Goal: Find specific page/section: Find specific page/section

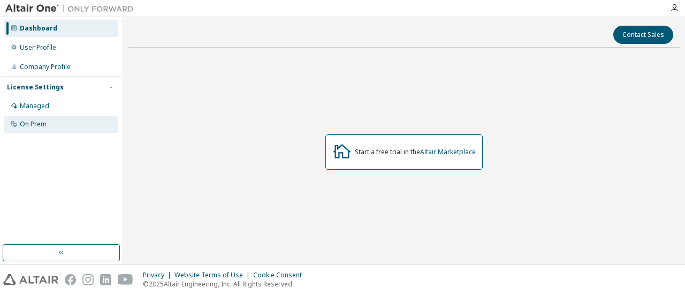
click at [35, 127] on div "On Prem" at bounding box center [33, 124] width 27 height 9
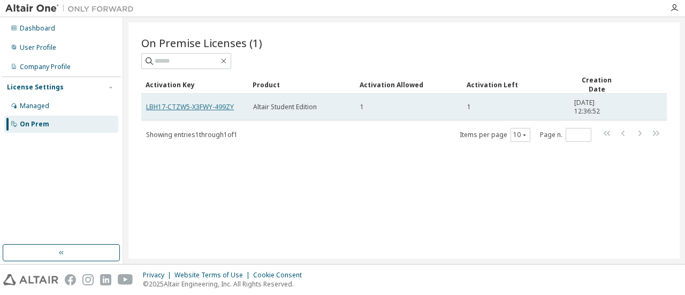
click at [229, 105] on link "LBH17-CTZW5-X3FWY-499ZY" at bounding box center [190, 106] width 88 height 9
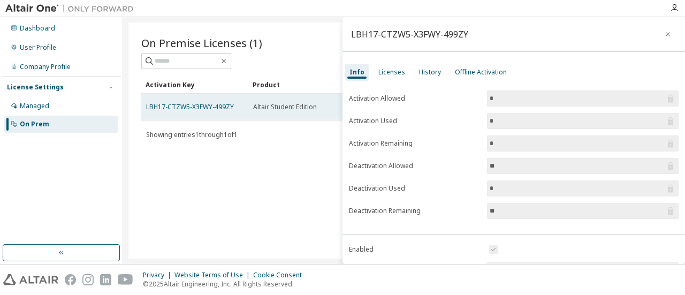
click at [232, 105] on div "LBH17-CTZW5-X3FWY-499ZY" at bounding box center [194, 107] width 97 height 9
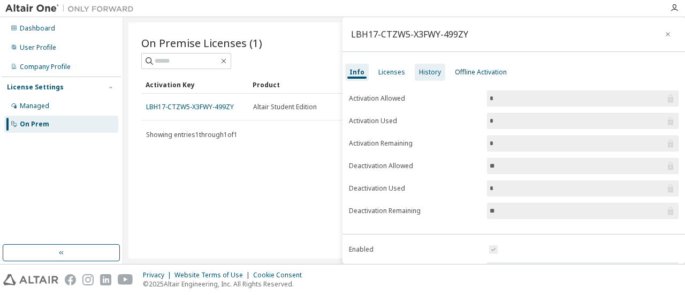
click at [425, 72] on div "History" at bounding box center [430, 72] width 22 height 9
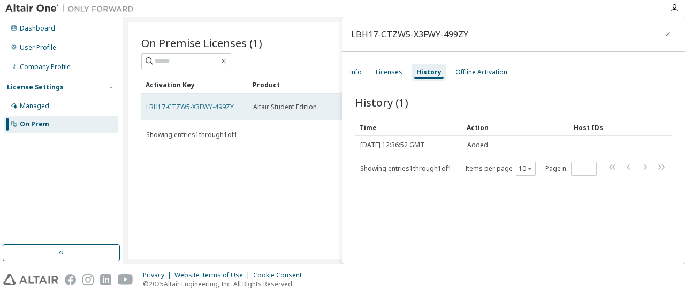
click at [210, 106] on link "LBH17-CTZW5-X3FWY-499ZY" at bounding box center [190, 106] width 88 height 9
drag, startPoint x: 230, startPoint y: 104, endPoint x: 142, endPoint y: 110, distance: 88.4
click at [142, 110] on td "LBH17-CTZW5-X3FWY-499ZY" at bounding box center [194, 107] width 107 height 27
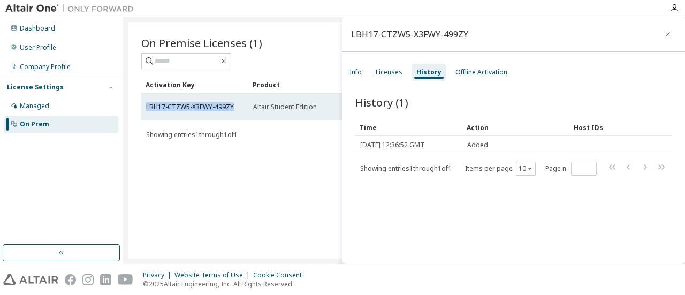
copy link "LBH17-CTZW5-X3FWY-499ZY"
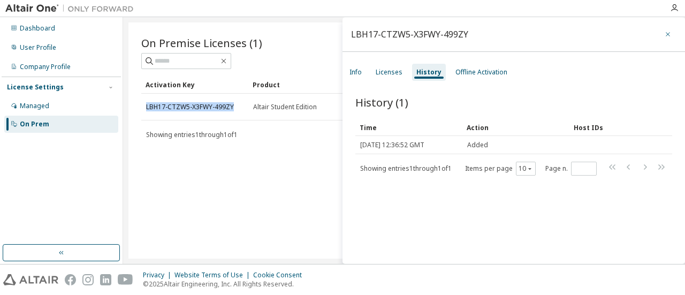
click at [664, 33] on icon "button" at bounding box center [667, 34] width 7 height 9
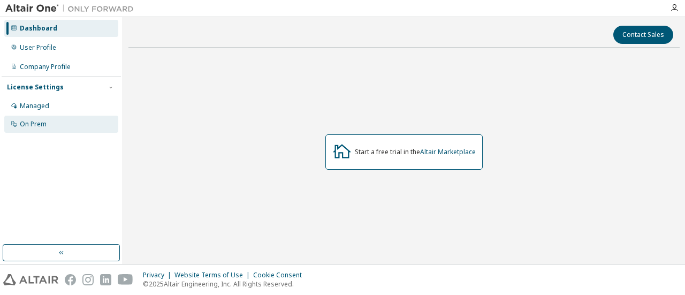
click at [81, 119] on div "On Prem" at bounding box center [61, 124] width 114 height 17
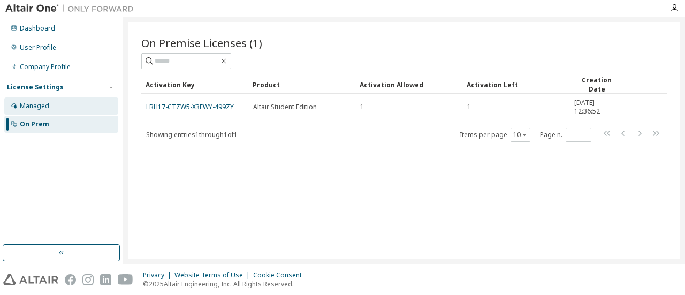
click at [92, 106] on div "Managed" at bounding box center [61, 105] width 114 height 17
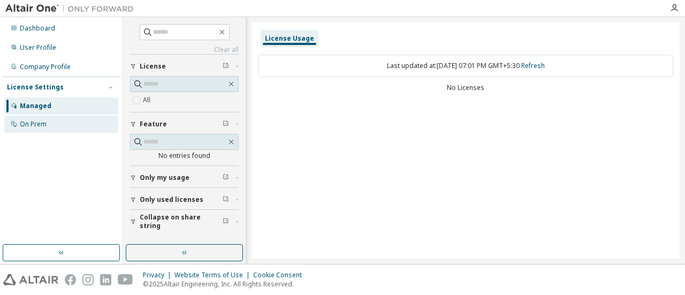
click at [43, 121] on div "On Prem" at bounding box center [33, 124] width 27 height 9
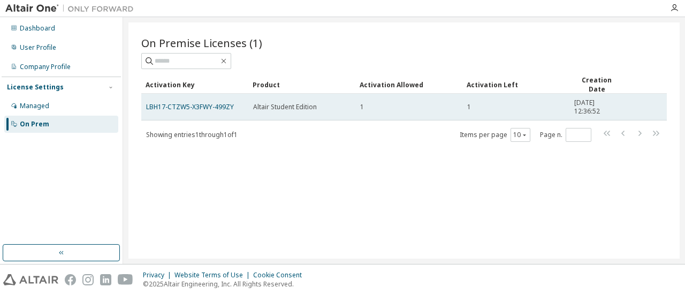
click at [583, 110] on span "2025-10-06 12:36:52" at bounding box center [596, 106] width 45 height 17
click at [462, 110] on td "1" at bounding box center [408, 107] width 107 height 27
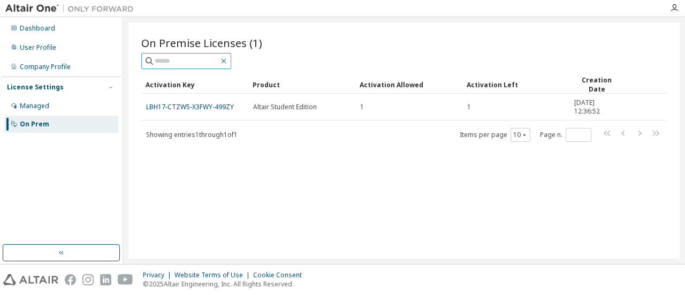
click at [228, 63] on icon "button" at bounding box center [223, 61] width 9 height 9
click at [79, 258] on button "button" at bounding box center [61, 252] width 117 height 17
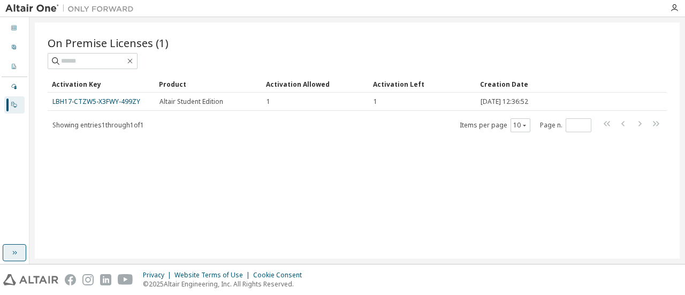
click at [16, 253] on icon "button" at bounding box center [15, 253] width 4 height 4
